Goal: Complete application form

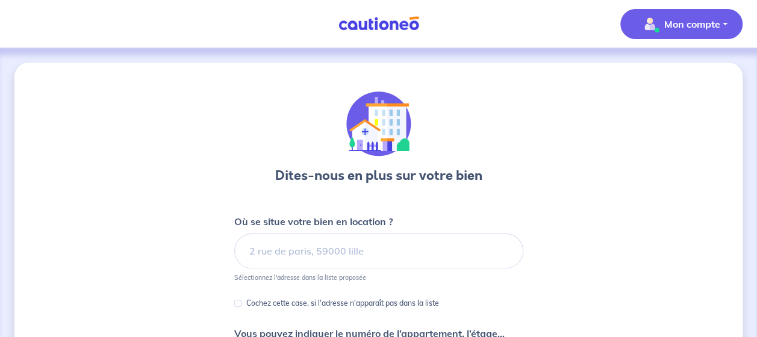
click at [686, 13] on button "Mon compte" at bounding box center [681, 24] width 122 height 30
click at [662, 66] on link "Mes informations" at bounding box center [669, 74] width 97 height 19
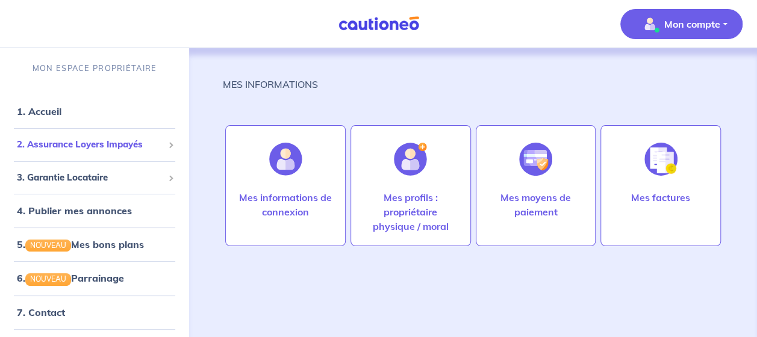
click at [56, 147] on span "2. Assurance Loyers Impayés" at bounding box center [90, 145] width 146 height 14
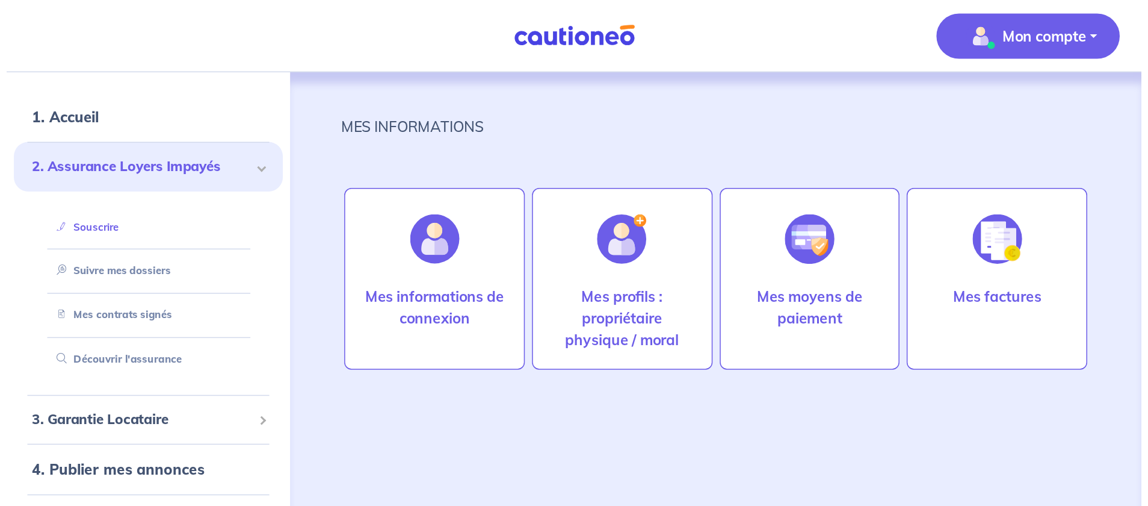
scroll to position [60, 0]
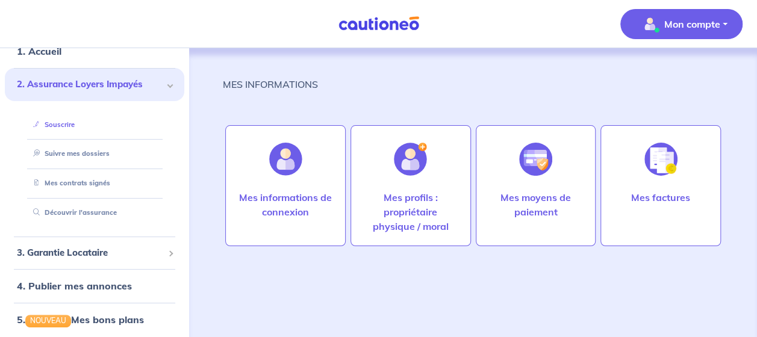
click at [58, 126] on link "Souscrire" at bounding box center [51, 124] width 46 height 8
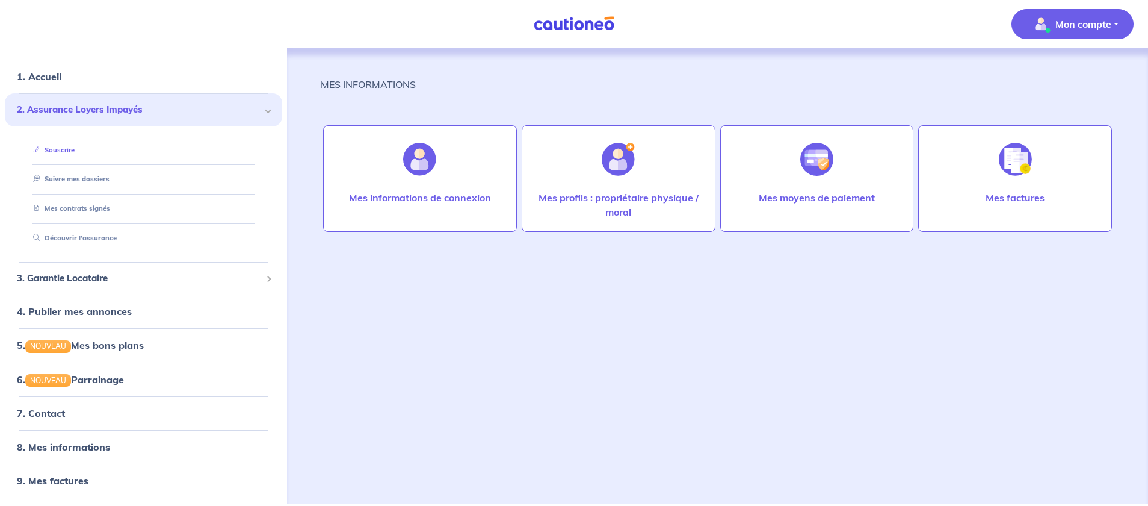
scroll to position [35, 0]
click at [126, 336] on link "5. NOUVEAU Mes bons plans" at bounding box center [79, 345] width 125 height 12
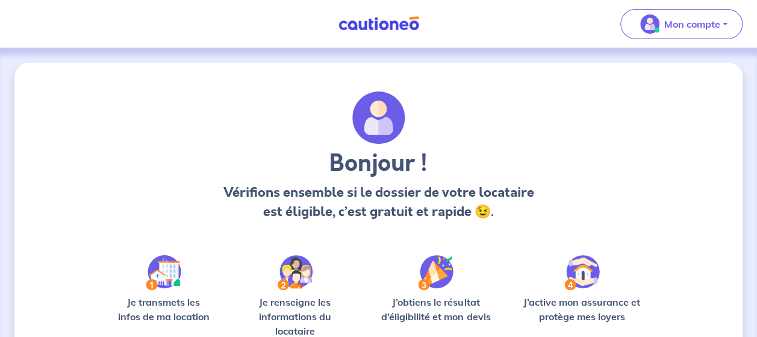
scroll to position [146, 0]
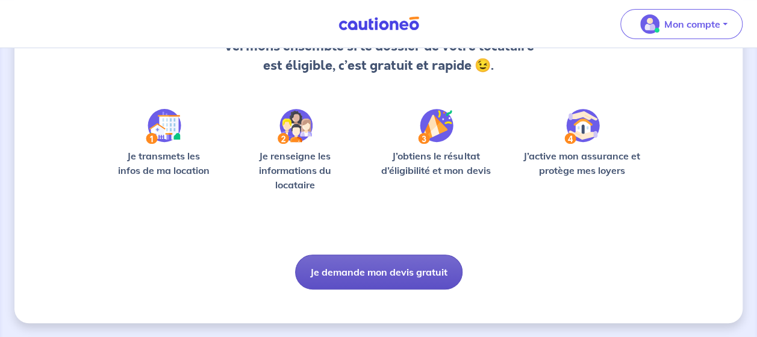
click at [373, 274] on button "Je demande mon devis gratuit" at bounding box center [378, 272] width 167 height 35
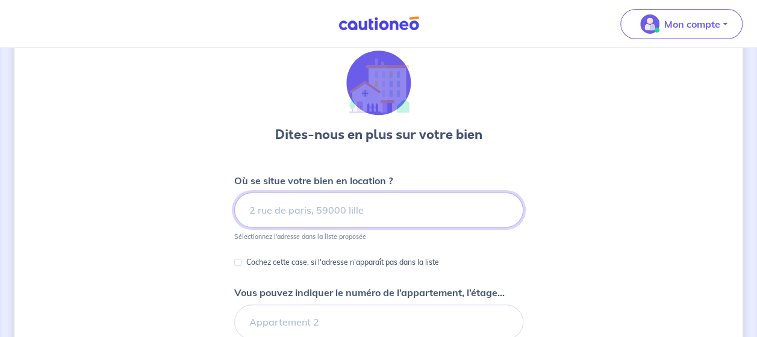
scroll to position [60, 0]
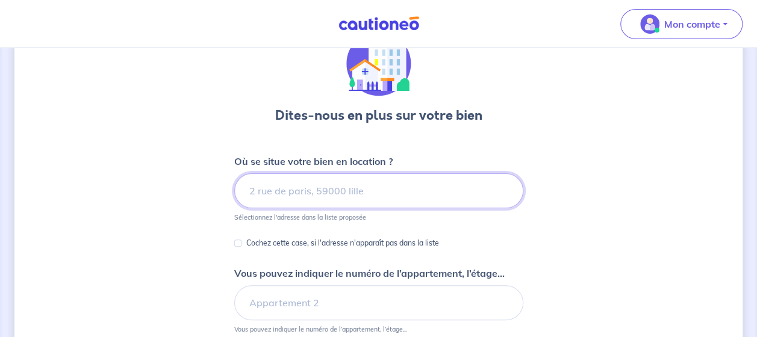
drag, startPoint x: 314, startPoint y: 194, endPoint x: 301, endPoint y: 189, distance: 14.3
click at [302, 190] on input at bounding box center [378, 190] width 289 height 35
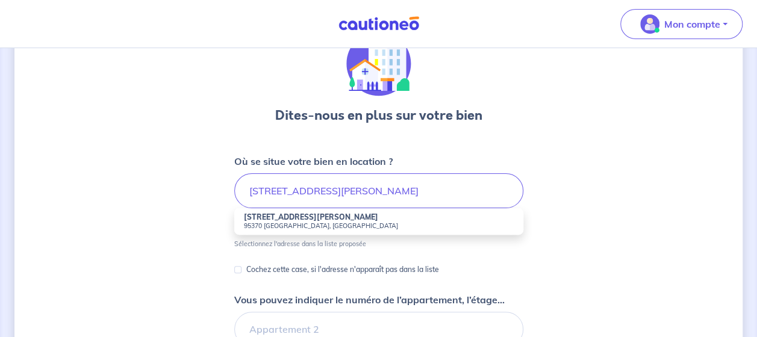
click at [314, 220] on strong "16 Bis Rue Aristide Briand" at bounding box center [311, 216] width 134 height 9
type input "16 Bis Rue Aristide Briand, 95370 Montigny-lès-Cormeilles, France"
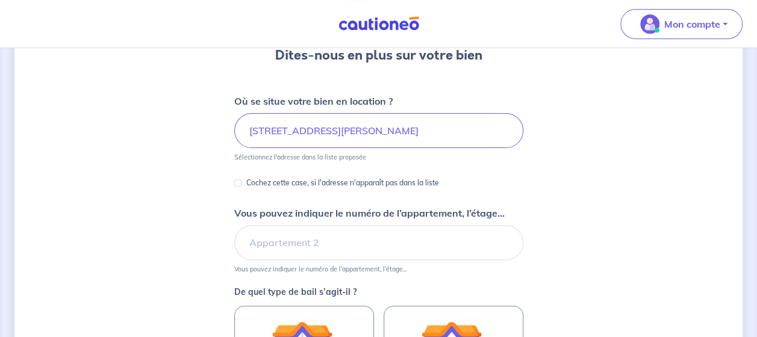
scroll to position [181, 0]
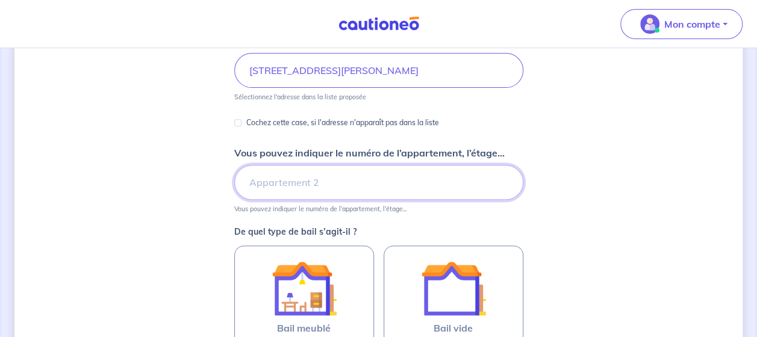
click at [293, 175] on input "Vous pouvez indiquer le numéro de l’appartement, l’étage..." at bounding box center [378, 182] width 289 height 35
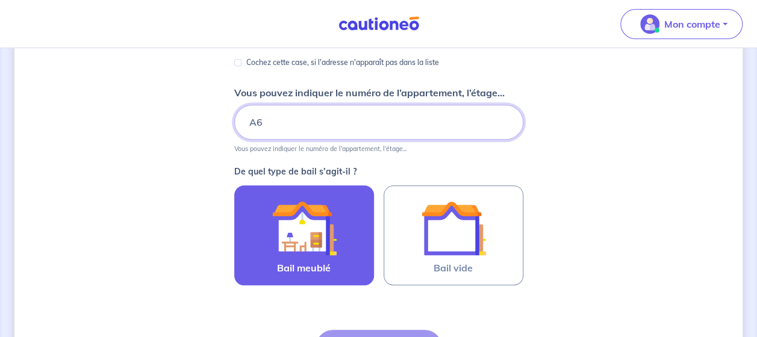
type input "A6"
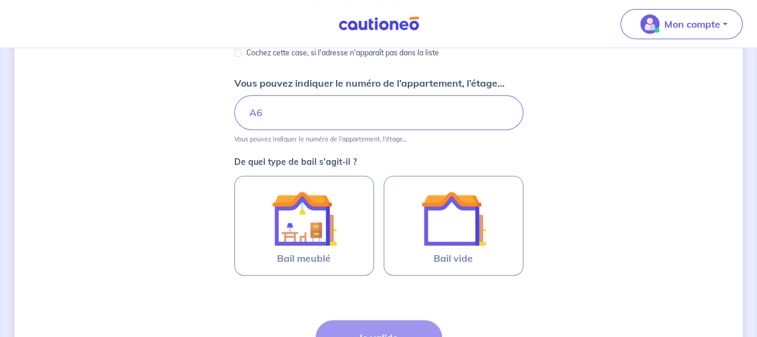
scroll to position [368, 0]
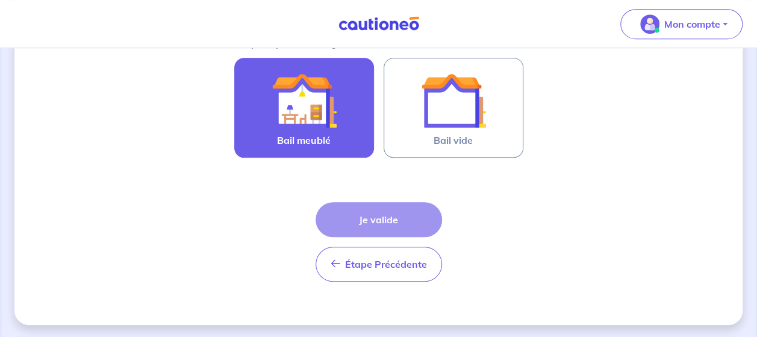
drag, startPoint x: 299, startPoint y: 102, endPoint x: 308, endPoint y: 124, distance: 23.7
click at [299, 102] on img at bounding box center [303, 100] width 65 height 65
click at [0, 0] on input "Bail meublé" at bounding box center [0, 0] width 0 height 0
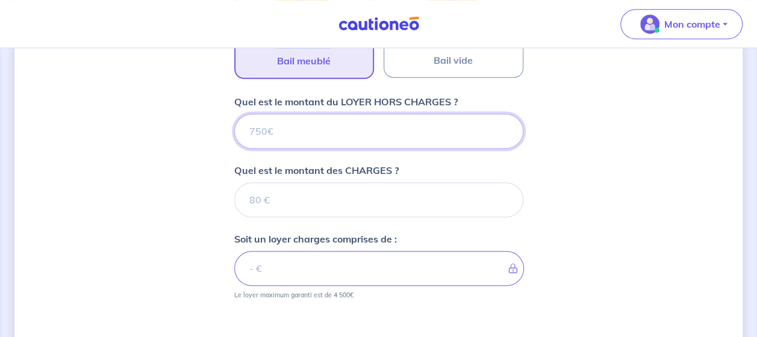
scroll to position [380, 0]
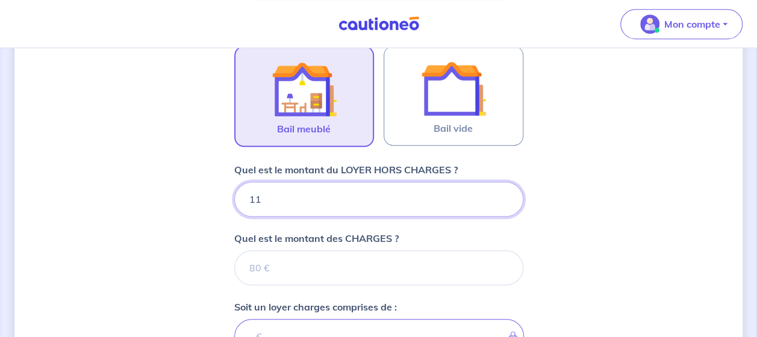
type input "115"
type input "1150"
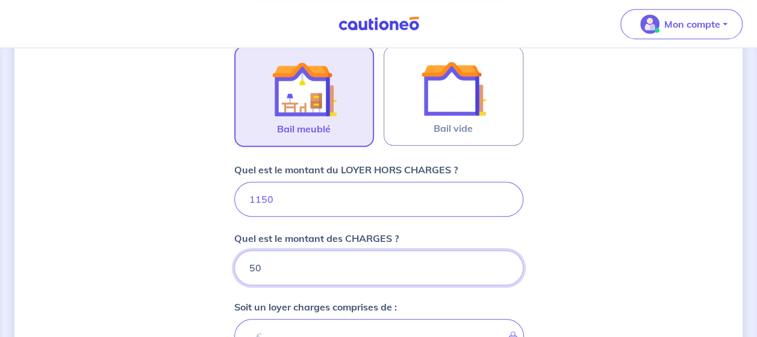
type input "50"
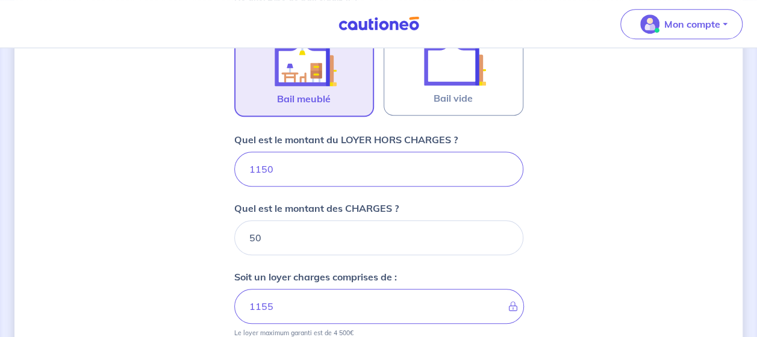
type input "1200"
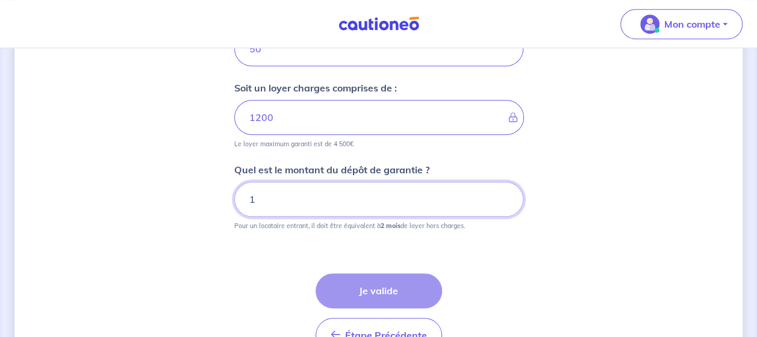
scroll to position [628, 0]
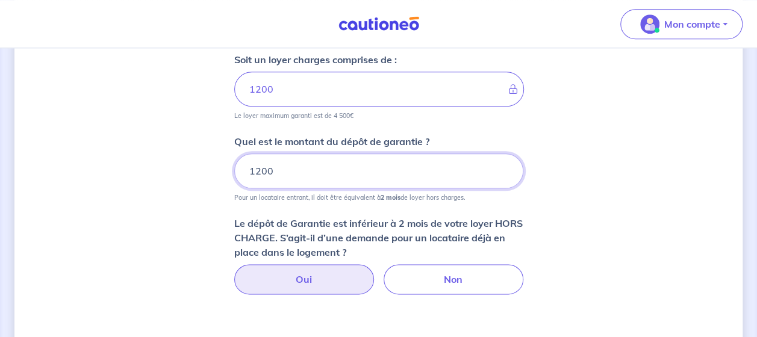
type input "1200"
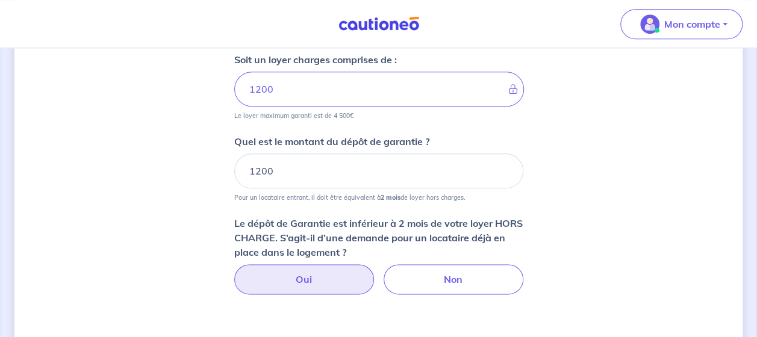
click at [329, 277] on label "Oui" at bounding box center [304, 279] width 140 height 30
click at [374, 272] on input "Oui" at bounding box center [378, 268] width 8 height 8
radio input "true"
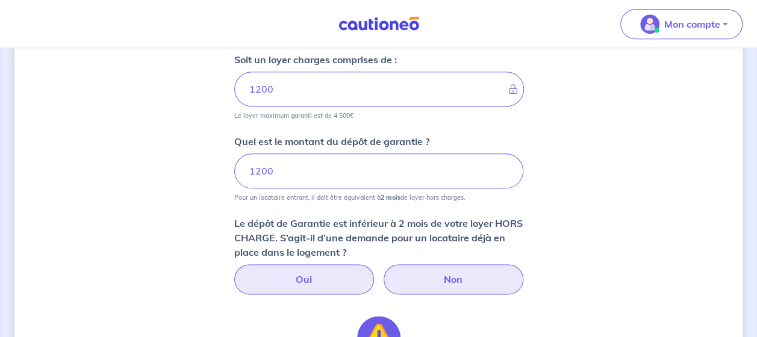
click at [407, 281] on label "Non" at bounding box center [453, 279] width 140 height 30
click at [382, 272] on input "Non" at bounding box center [378, 268] width 8 height 8
radio input "true"
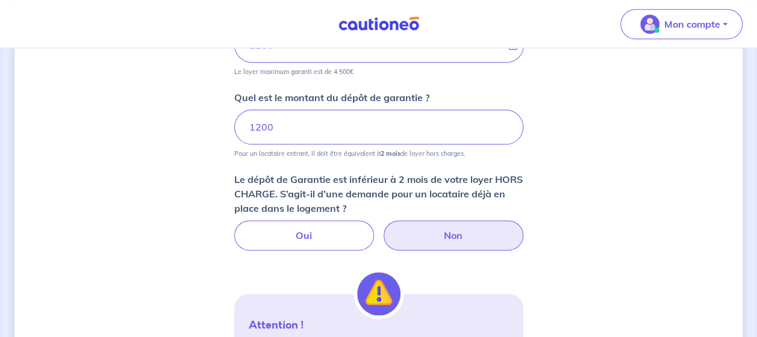
scroll to position [748, 0]
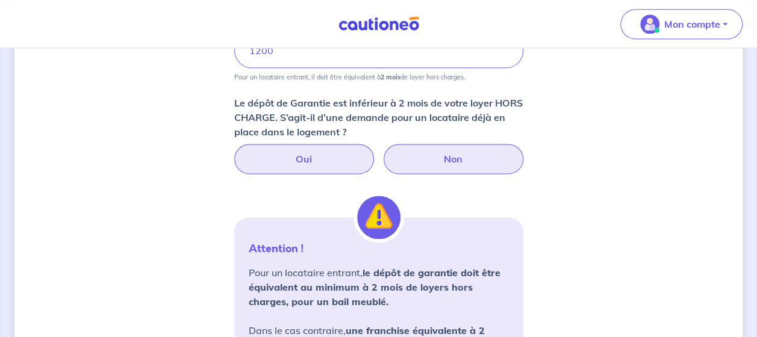
click at [315, 167] on label "Oui" at bounding box center [304, 159] width 140 height 30
click at [374, 152] on input "Oui" at bounding box center [378, 148] width 8 height 8
radio input "true"
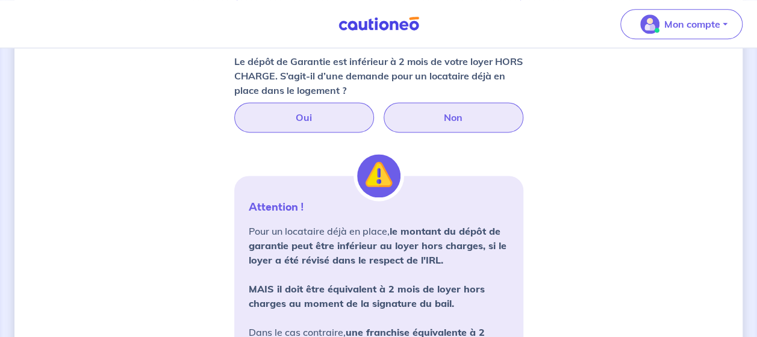
scroll to position [808, 0]
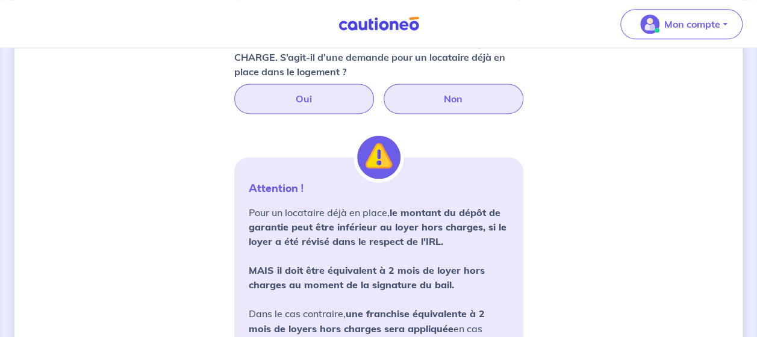
click at [429, 99] on label "Non" at bounding box center [453, 99] width 140 height 30
click at [382, 91] on input "Non" at bounding box center [378, 88] width 8 height 8
radio input "true"
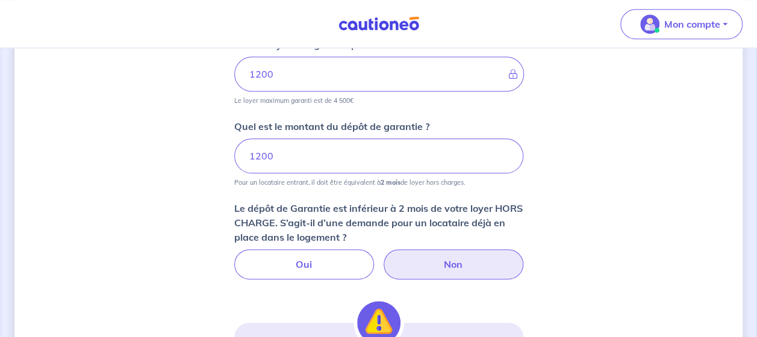
scroll to position [568, 0]
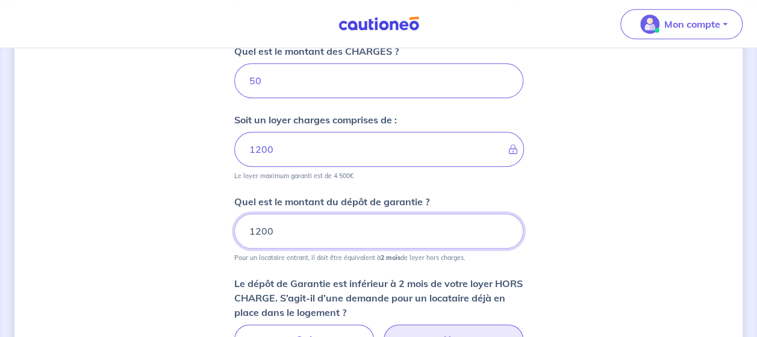
drag, startPoint x: 302, startPoint y: 227, endPoint x: 191, endPoint y: 205, distance: 113.0
click at [191, 205] on div "Dites-nous en plus sur votre bien Où se situe votre bien en location ? 16 Bis R…" at bounding box center [378, 121] width 728 height 1252
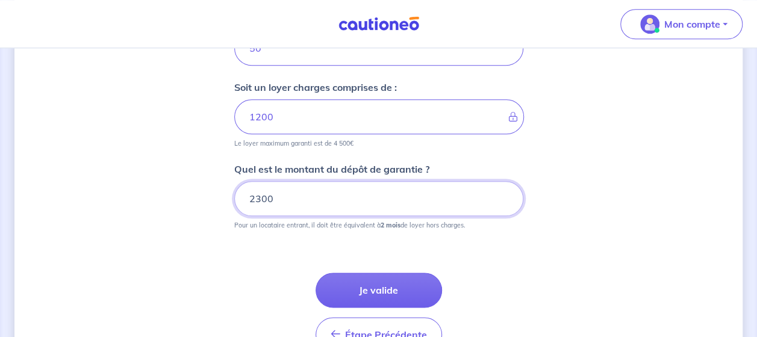
scroll to position [628, 0]
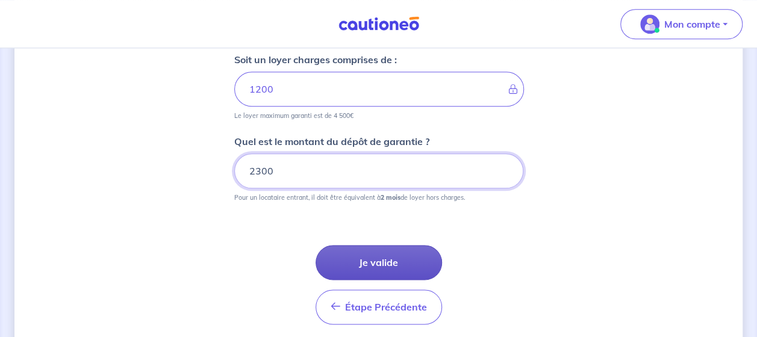
type input "2300"
click at [379, 259] on button "Je valide" at bounding box center [378, 262] width 126 height 35
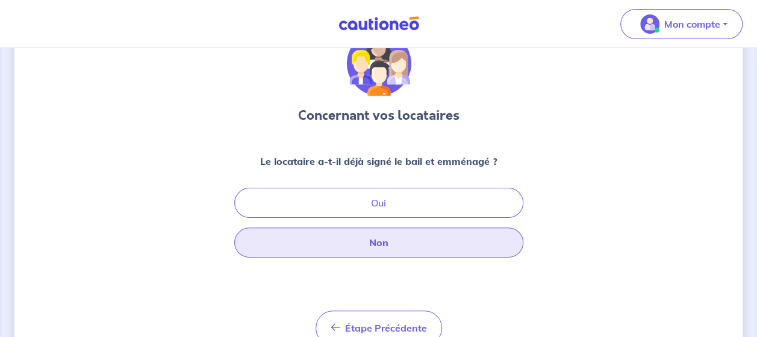
click at [318, 242] on button "Non" at bounding box center [378, 243] width 289 height 30
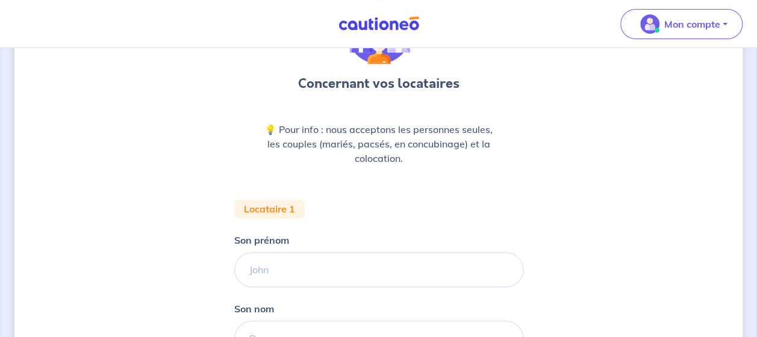
scroll to position [120, 0]
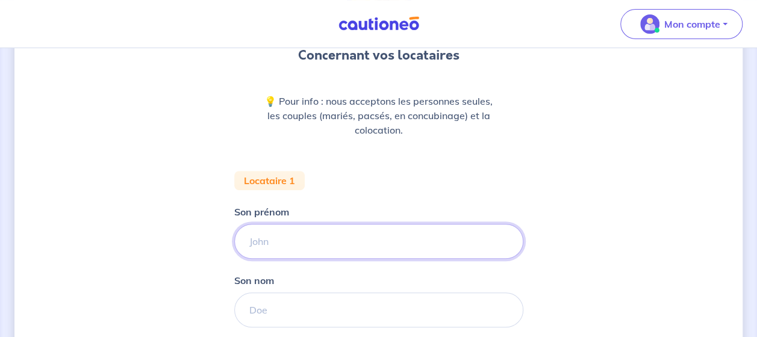
click at [302, 241] on input "Son prénom" at bounding box center [378, 241] width 289 height 35
type input "Christophe"
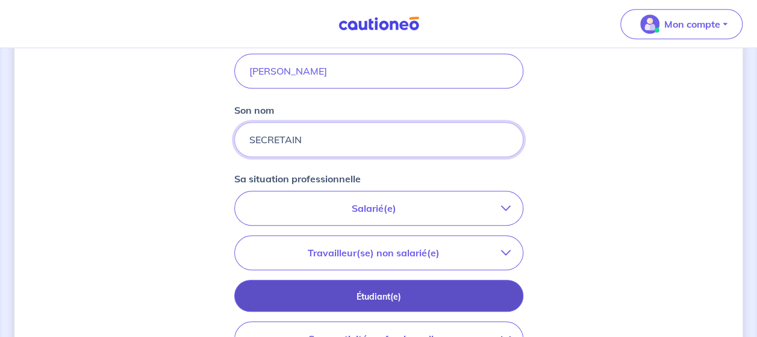
scroll to position [361, 0]
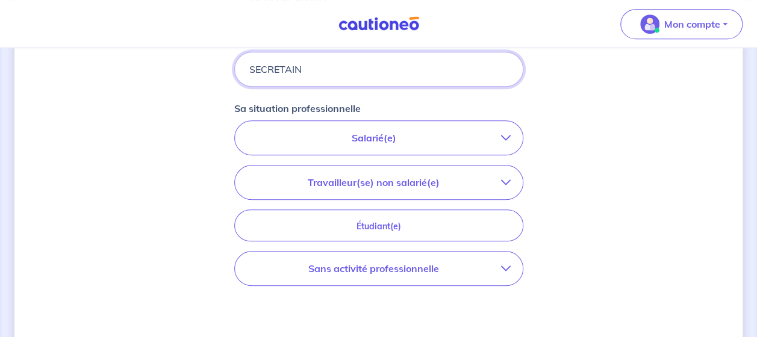
type input "SECRETAIN"
click at [320, 146] on button "Salarié(e)" at bounding box center [379, 138] width 288 height 34
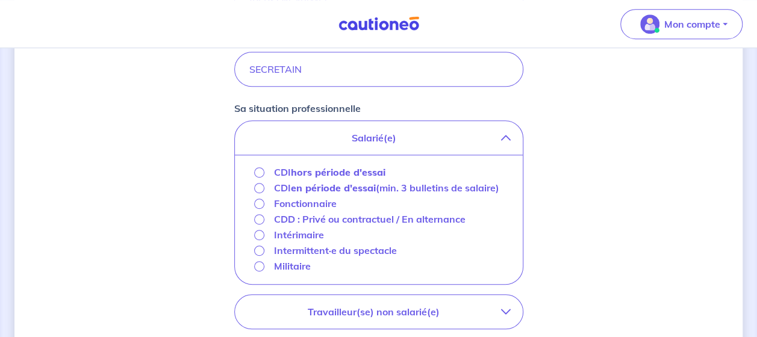
click at [313, 172] on strong "hors période d'essai" at bounding box center [338, 172] width 94 height 12
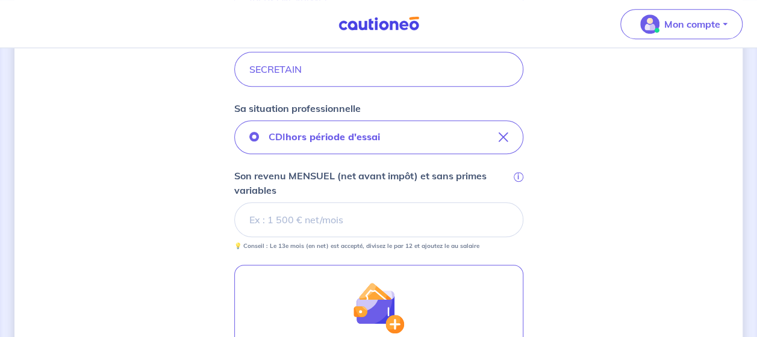
click at [267, 224] on input "Son revenu MENSUEL (net avant impôt) et sans primes variables i" at bounding box center [378, 219] width 289 height 35
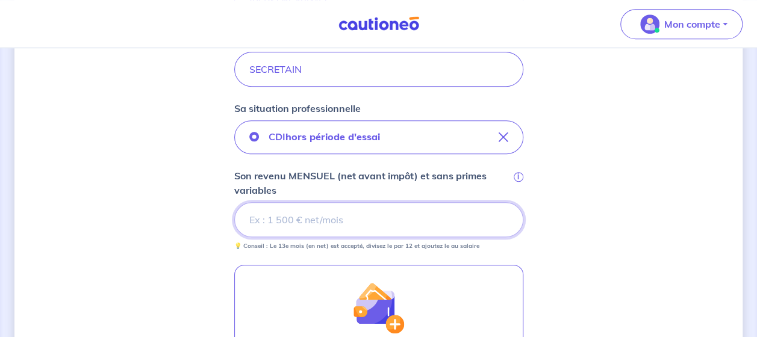
click at [349, 218] on input "Son revenu MENSUEL (net avant impôt) et sans primes variables i" at bounding box center [378, 219] width 289 height 35
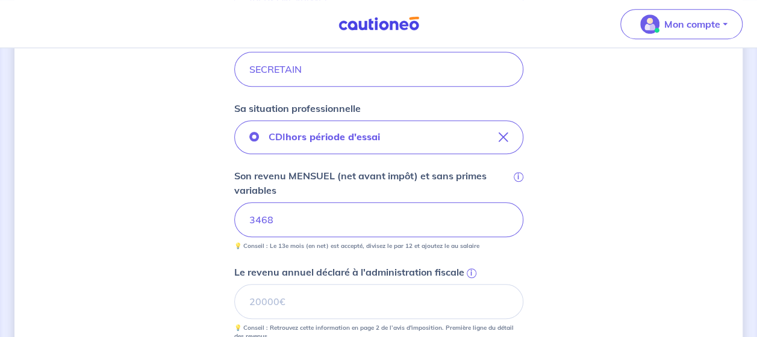
click at [113, 221] on div "Concernant vos locataires 💡 Pour info : nous acceptons les personnes seules, le…" at bounding box center [378, 171] width 728 height 940
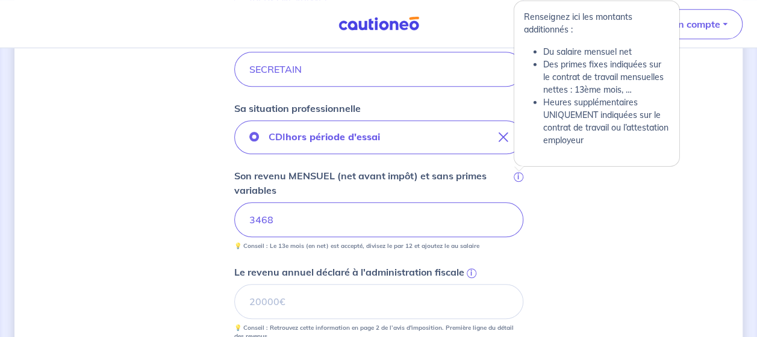
click at [517, 173] on span "i" at bounding box center [518, 177] width 10 height 10
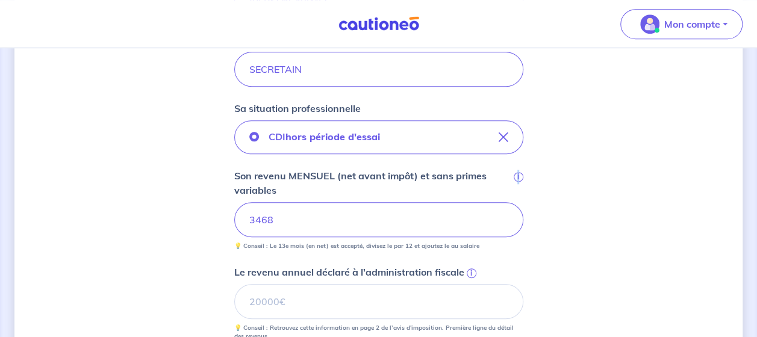
drag, startPoint x: 517, startPoint y: 173, endPoint x: 551, endPoint y: 191, distance: 39.1
click at [551, 191] on div "Concernant vos locataires 💡 Pour info : nous acceptons les personnes seules, le…" at bounding box center [378, 171] width 728 height 940
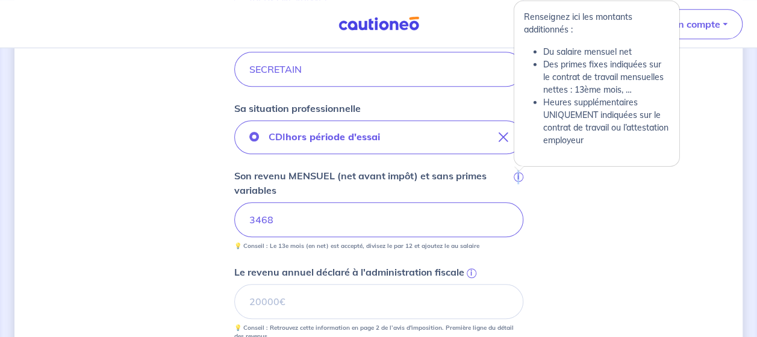
click at [516, 179] on span "i" at bounding box center [518, 177] width 10 height 10
click at [516, 202] on input "3468" at bounding box center [378, 219] width 289 height 35
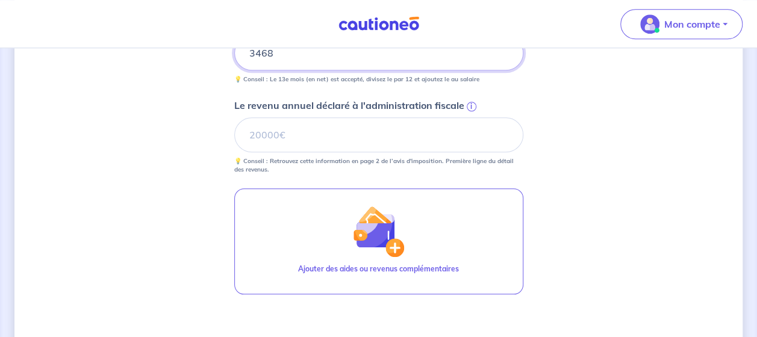
scroll to position [542, 0]
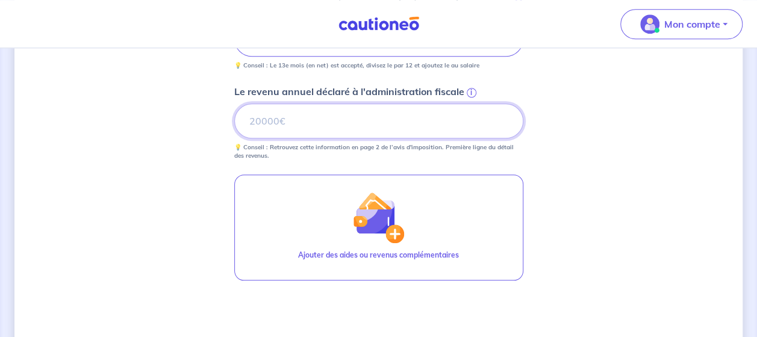
click at [391, 123] on input "Le revenu annuel déclaré à l'administration fiscale i" at bounding box center [378, 121] width 289 height 35
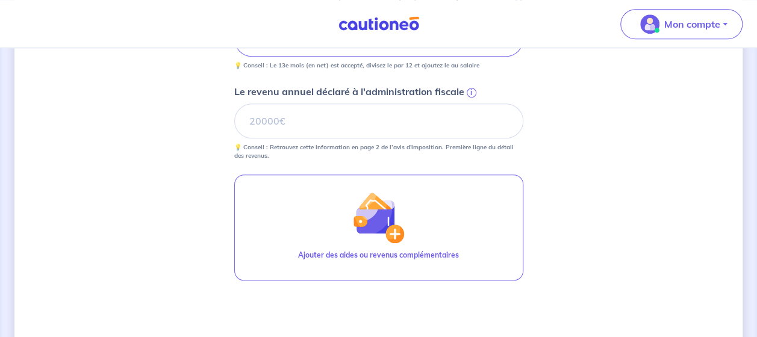
click at [469, 91] on span "i" at bounding box center [471, 93] width 10 height 10
click at [469, 104] on input "Le revenu annuel déclaré à l'administration fiscale i" at bounding box center [378, 121] width 289 height 35
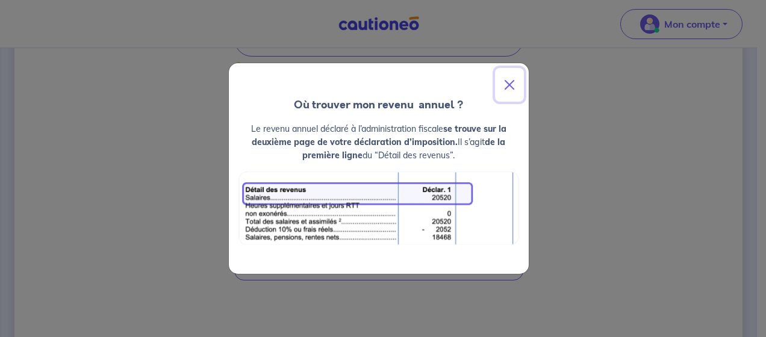
click at [509, 87] on button "Close" at bounding box center [509, 85] width 29 height 34
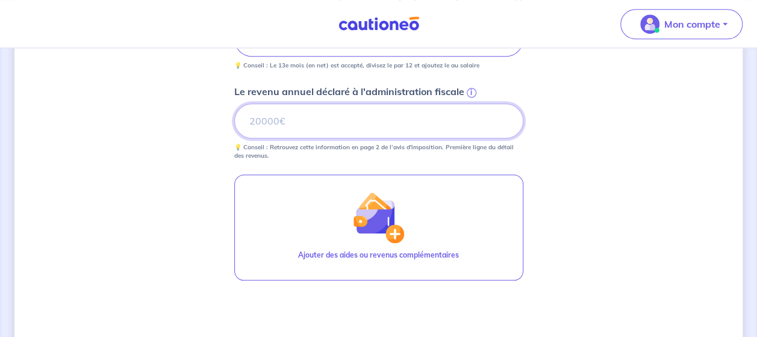
click at [315, 116] on input "Le revenu annuel déclaré à l'administration fiscale i" at bounding box center [378, 121] width 289 height 35
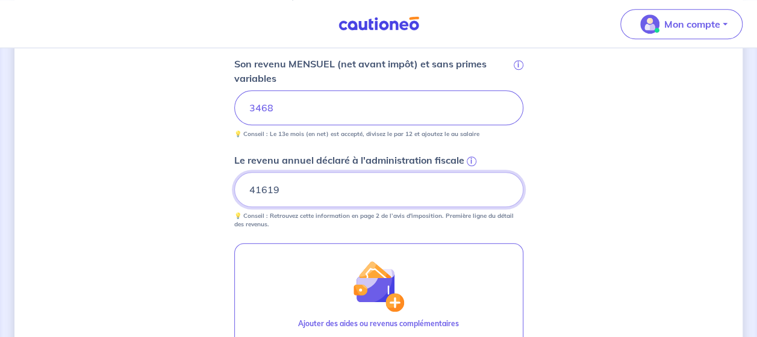
scroll to position [421, 0]
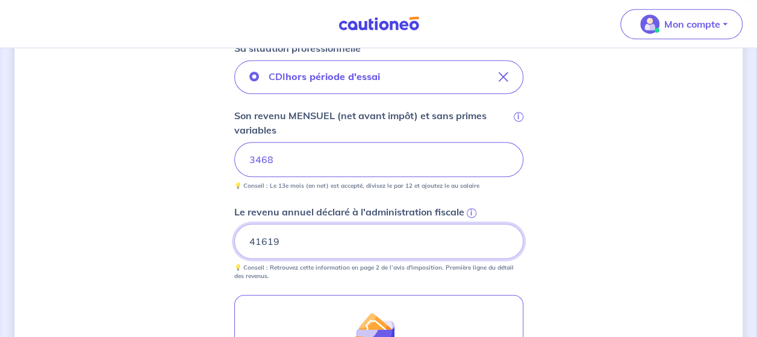
type input "41619"
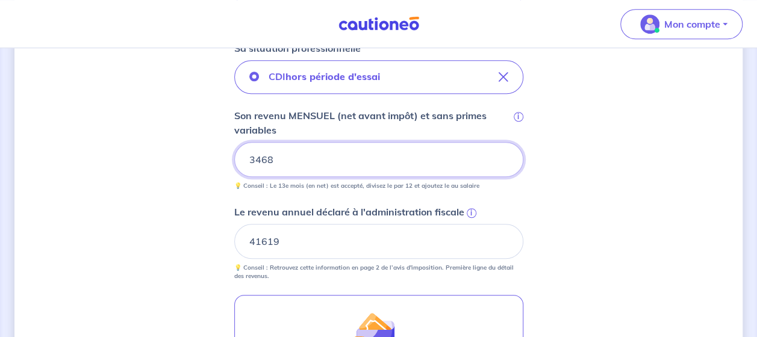
drag, startPoint x: 333, startPoint y: 150, endPoint x: 187, endPoint y: 127, distance: 148.6
click at [187, 128] on div "Concernant vos locataires 💡 Pour info : nous acceptons les personnes seules, le…" at bounding box center [378, 111] width 728 height 940
click at [347, 164] on input "Son revenu MENSUEL (net avant impôt) et sans primes variables i" at bounding box center [378, 159] width 289 height 35
click at [198, 144] on div "Concernant vos locataires 💡 Pour info : nous acceptons les personnes seules, le…" at bounding box center [378, 111] width 728 height 940
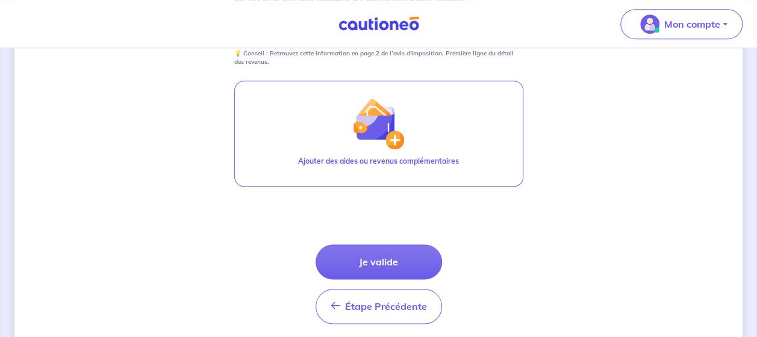
scroll to position [617, 0]
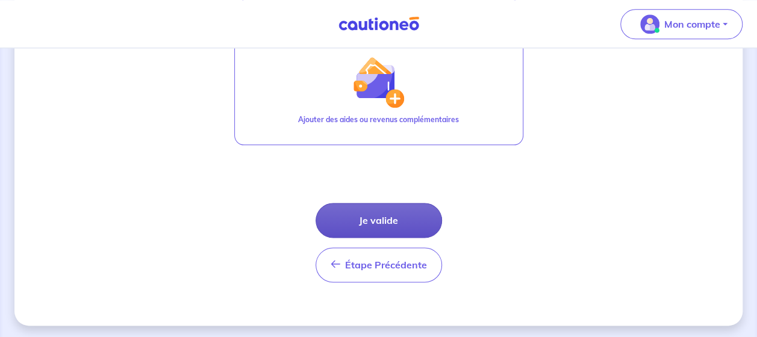
click at [376, 215] on button "Je valide" at bounding box center [378, 220] width 126 height 35
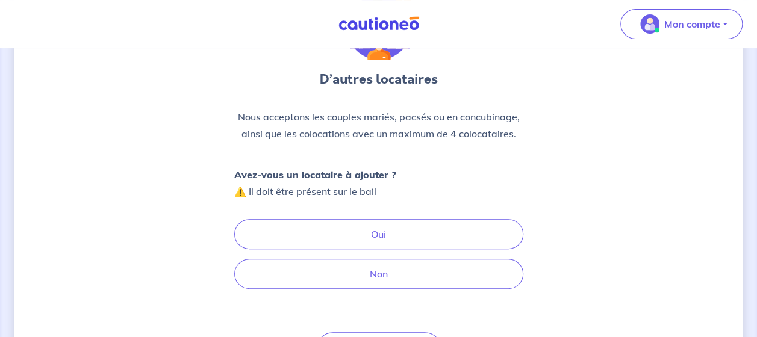
scroll to position [120, 0]
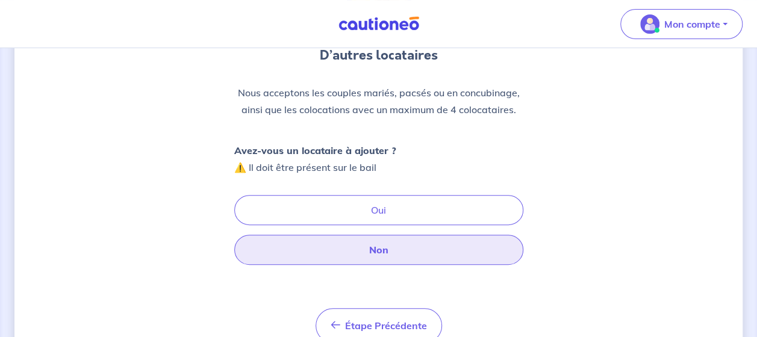
click at [318, 247] on button "Non" at bounding box center [378, 250] width 289 height 30
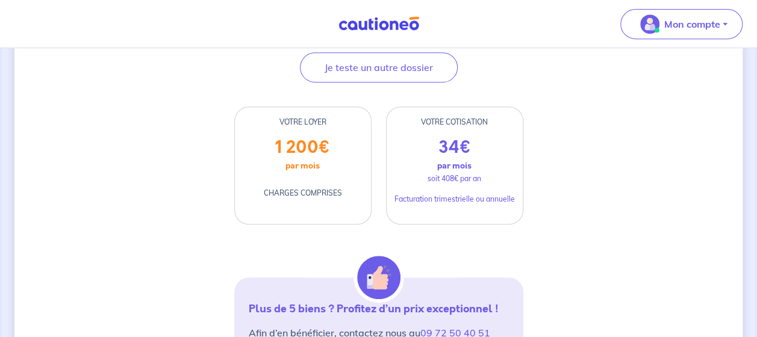
scroll to position [214, 0]
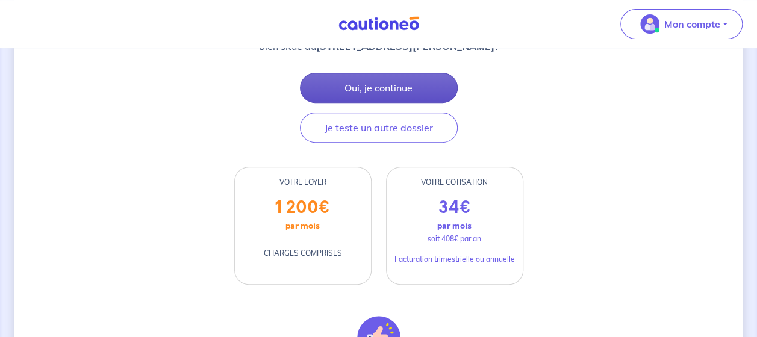
click at [373, 103] on button "Oui, je continue" at bounding box center [379, 88] width 158 height 30
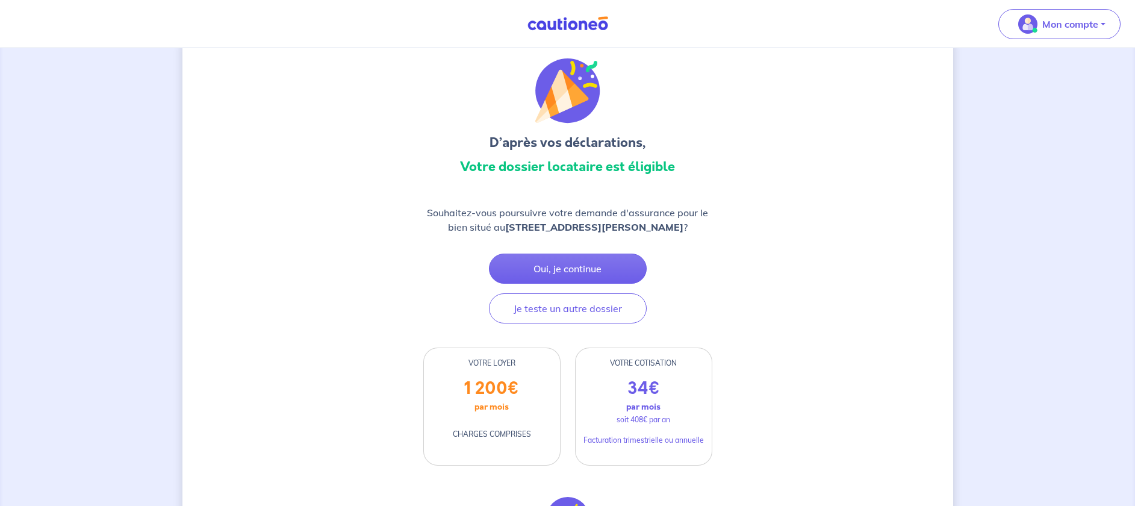
scroll to position [35, 0]
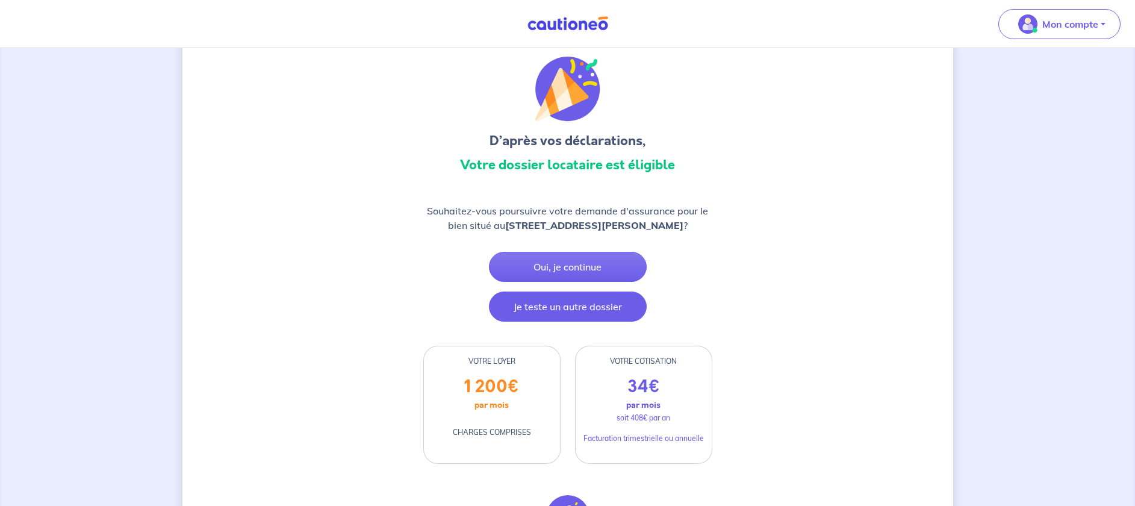
click at [604, 319] on button "Je teste un autre dossier" at bounding box center [568, 306] width 158 height 30
